Goal: Navigation & Orientation: Find specific page/section

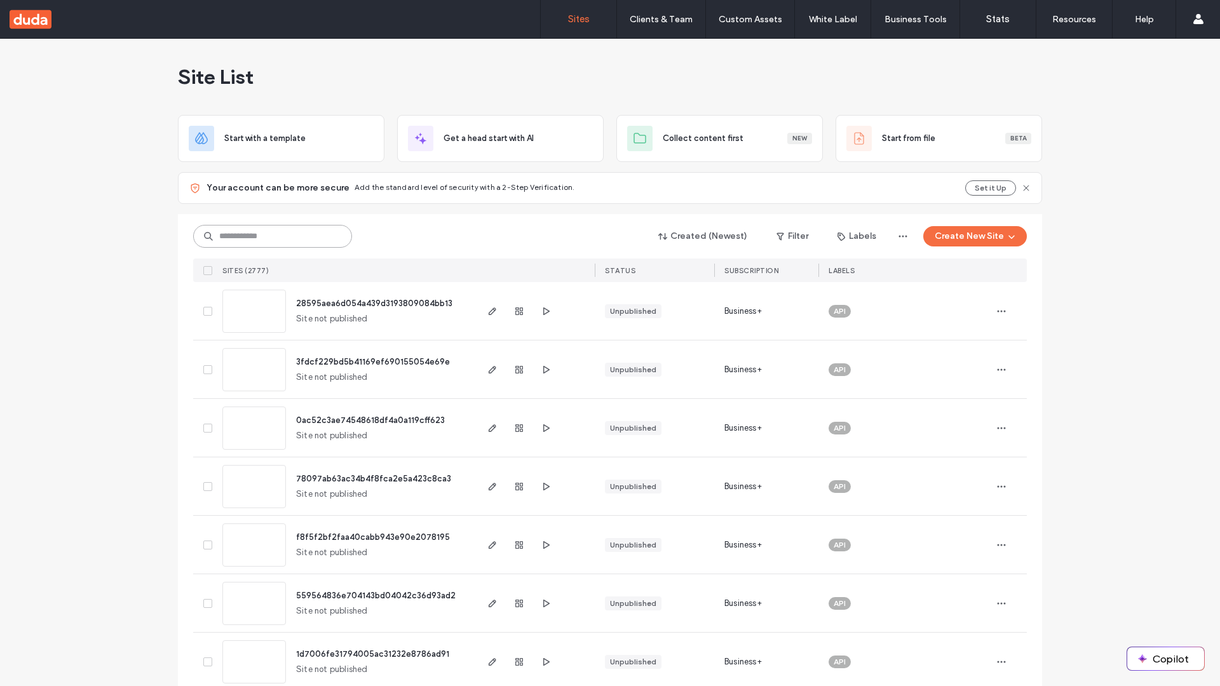
click at [268, 236] on input at bounding box center [272, 236] width 159 height 23
type input "**********"
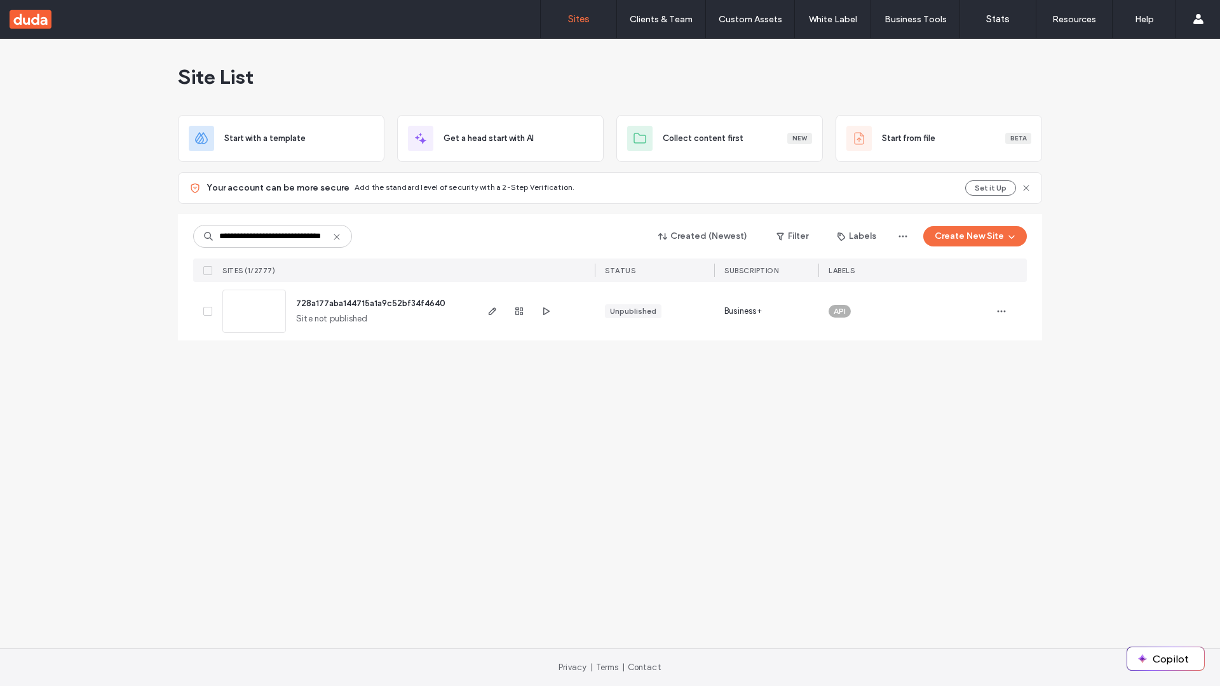
click at [372, 303] on span "728a177aba144715a1a9c52bf34f4640" at bounding box center [370, 304] width 149 height 10
